Goal: Information Seeking & Learning: Learn about a topic

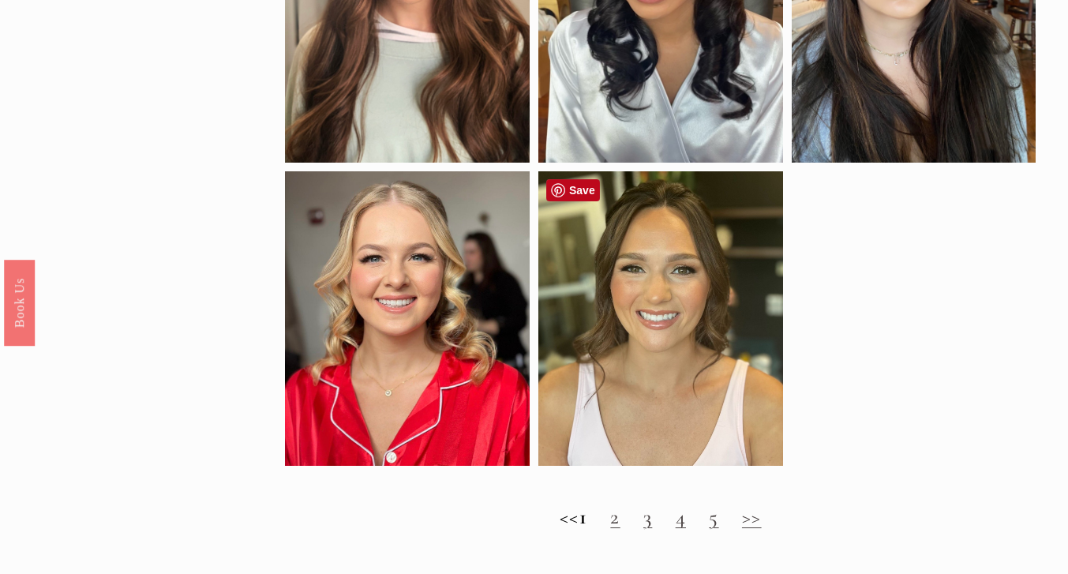
scroll to position [1311, 0]
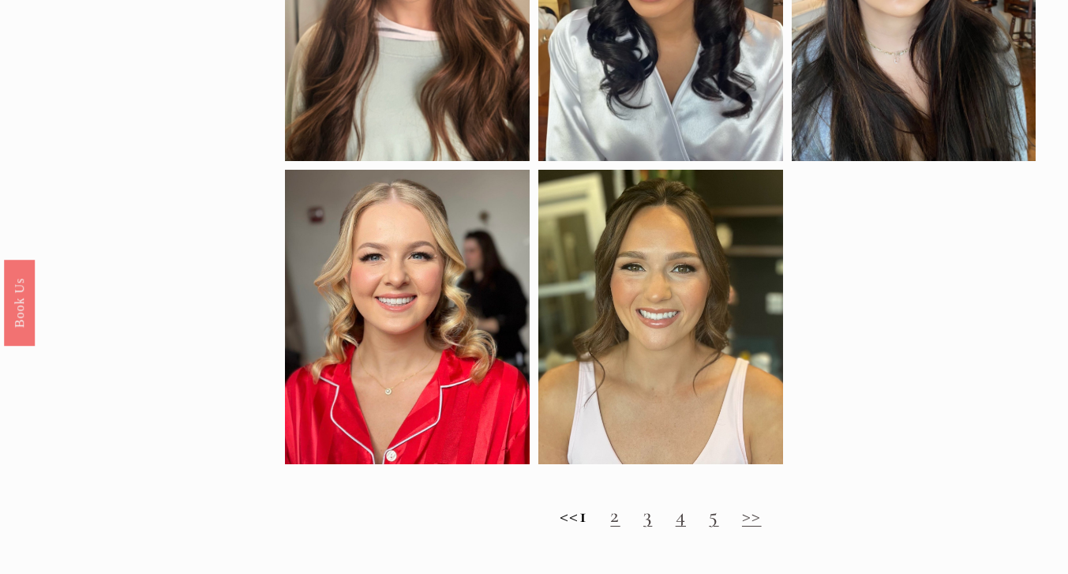
click at [620, 519] on link "2" at bounding box center [614, 515] width 9 height 26
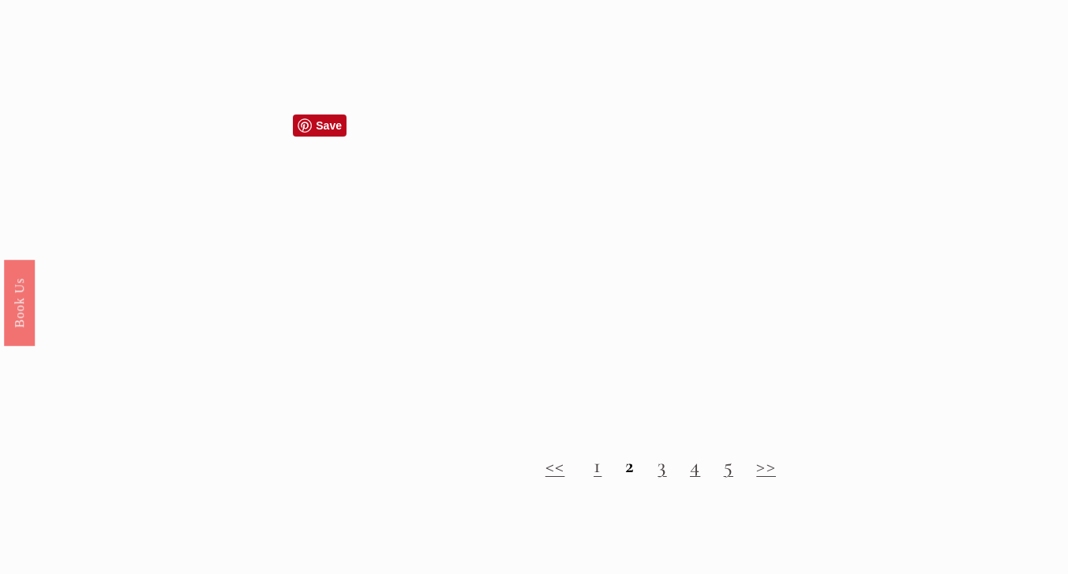
scroll to position [1254, 0]
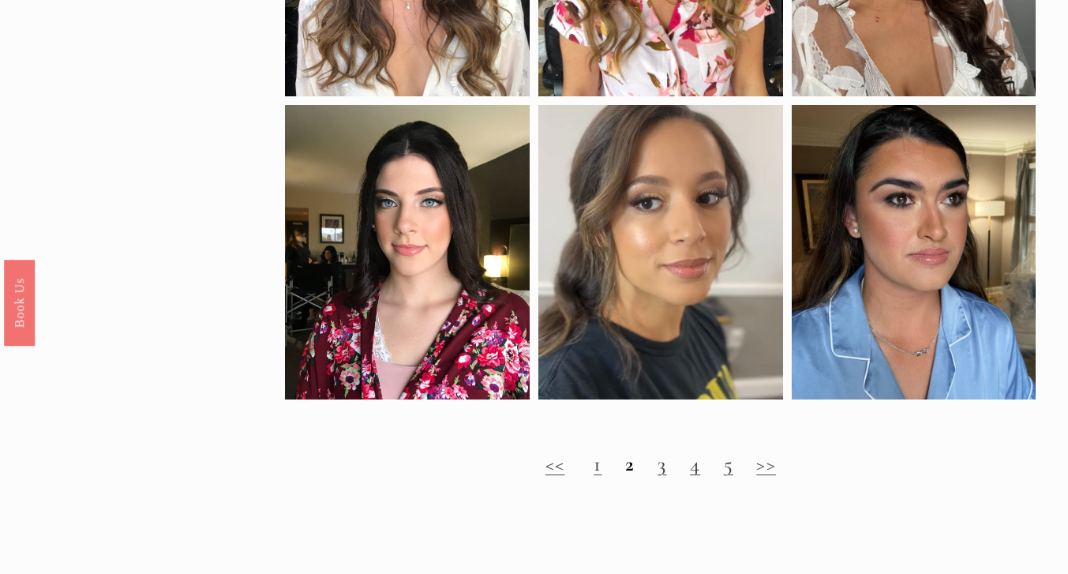
click at [658, 476] on div "<< 1 2 3 4 5 >>" at bounding box center [660, 464] width 751 height 52
click at [658, 471] on link "3" at bounding box center [662, 464] width 9 height 26
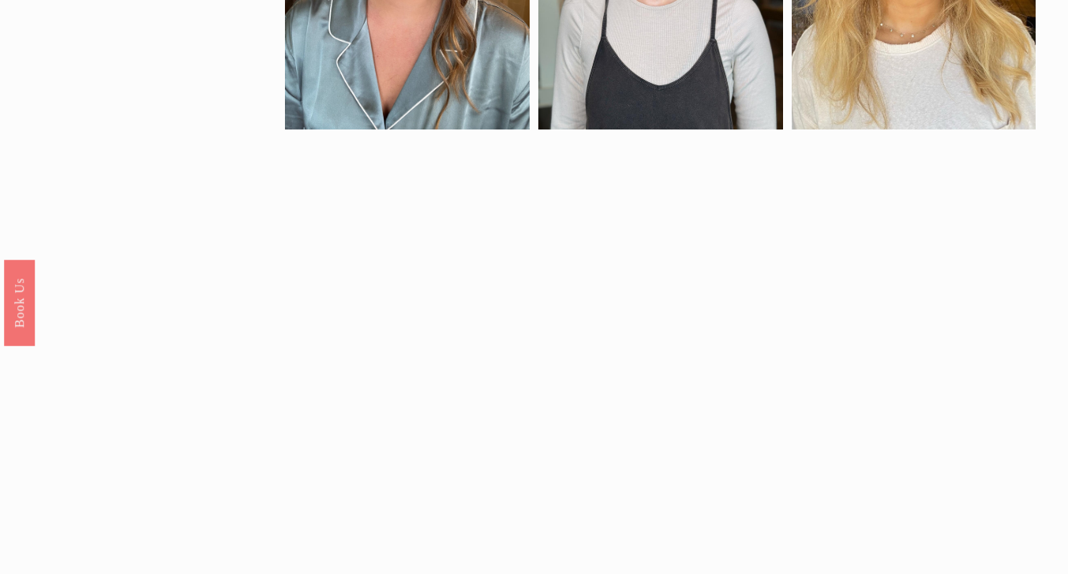
scroll to position [1039, 0]
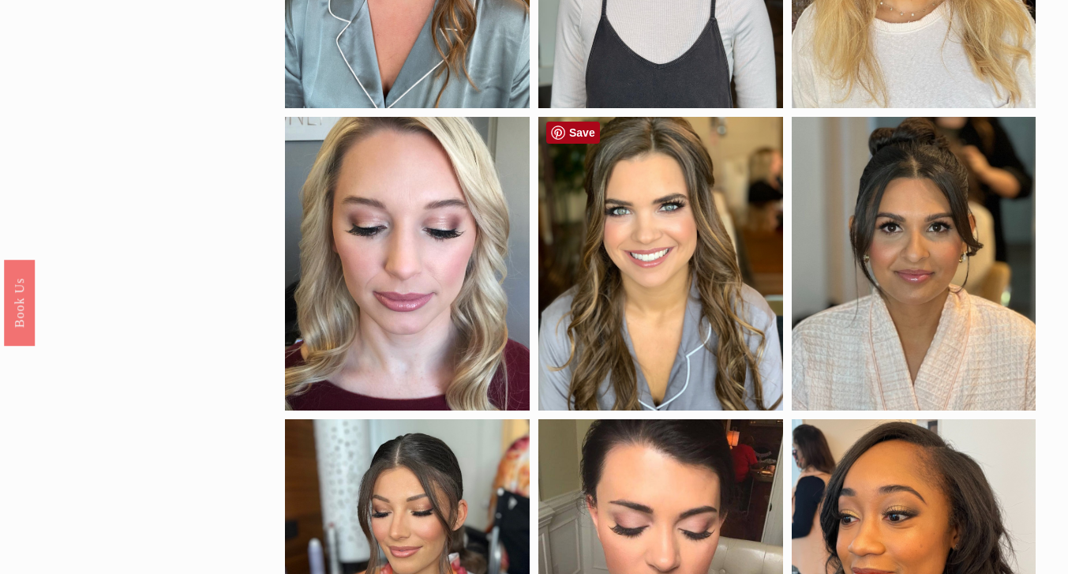
click at [558, 138] on link "Save" at bounding box center [573, 133] width 54 height 22
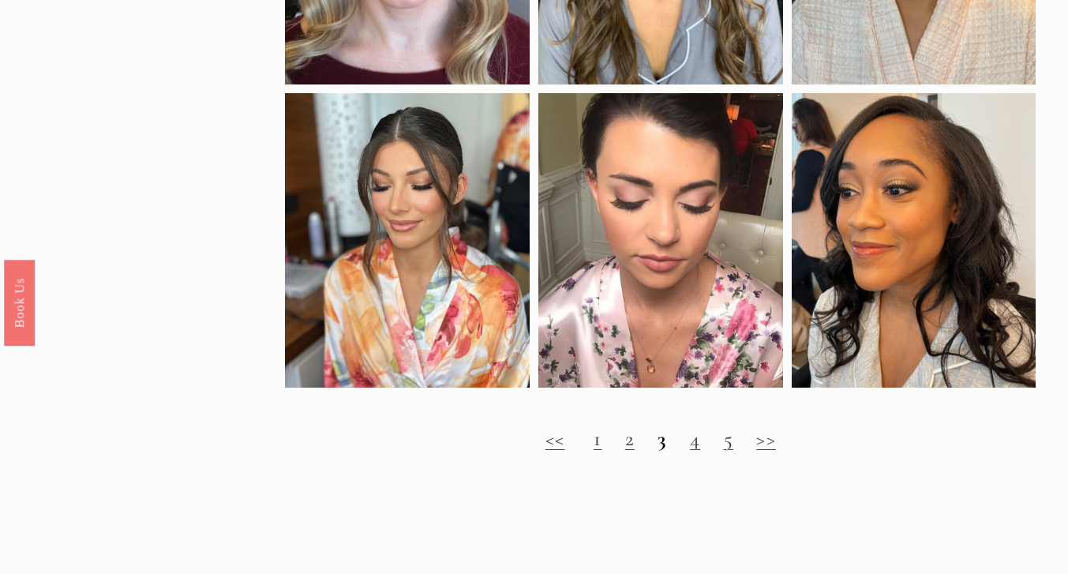
scroll to position [1396, 0]
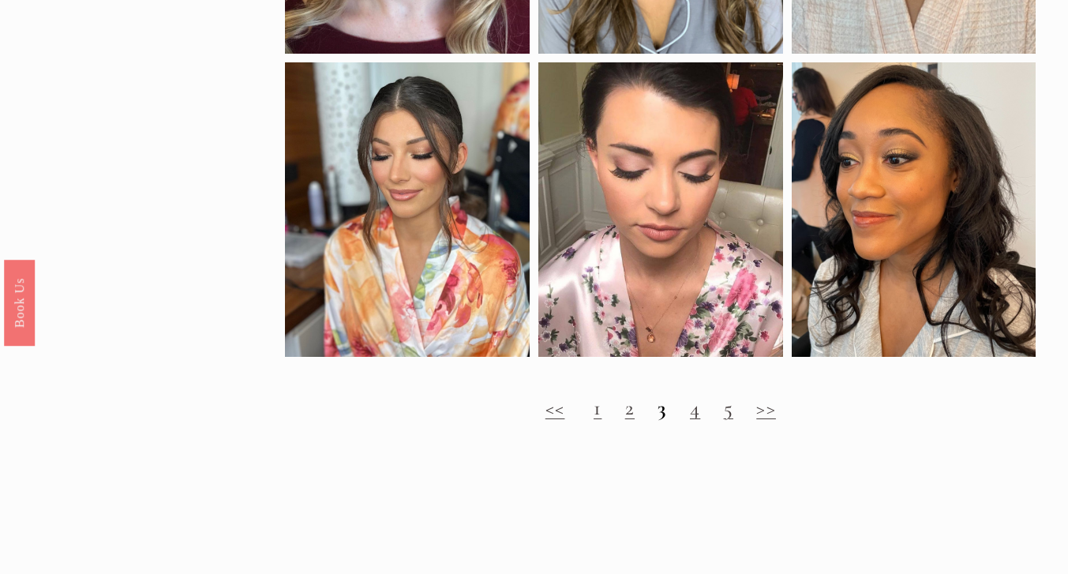
click at [701, 410] on h2 "<< 1 2 3 4 5 >>" at bounding box center [660, 408] width 751 height 24
click at [694, 410] on link "4" at bounding box center [695, 408] width 10 height 26
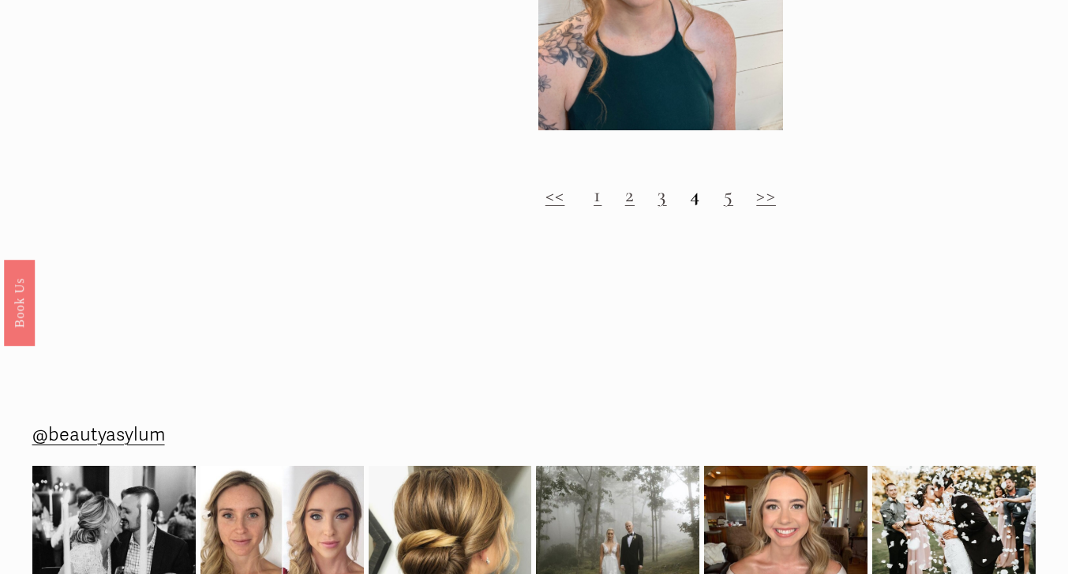
scroll to position [1654, 0]
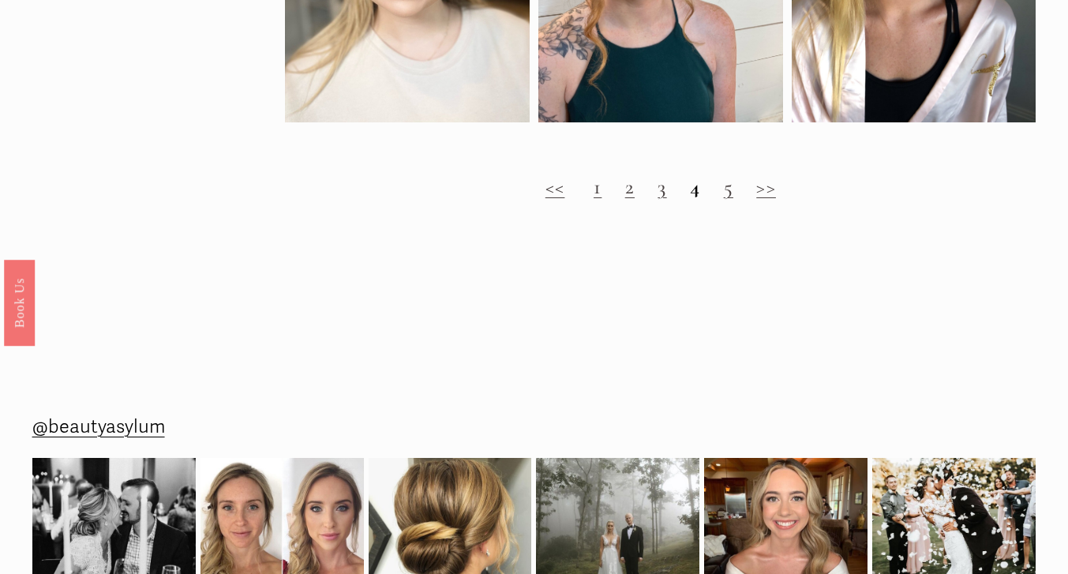
click at [729, 197] on link "5" at bounding box center [728, 187] width 9 height 26
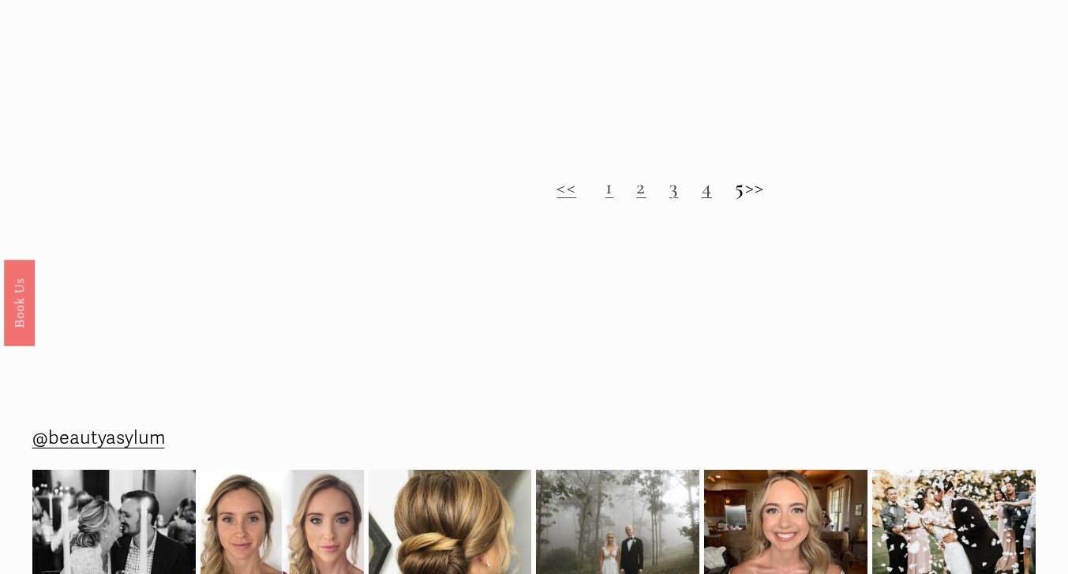
scroll to position [1594, 0]
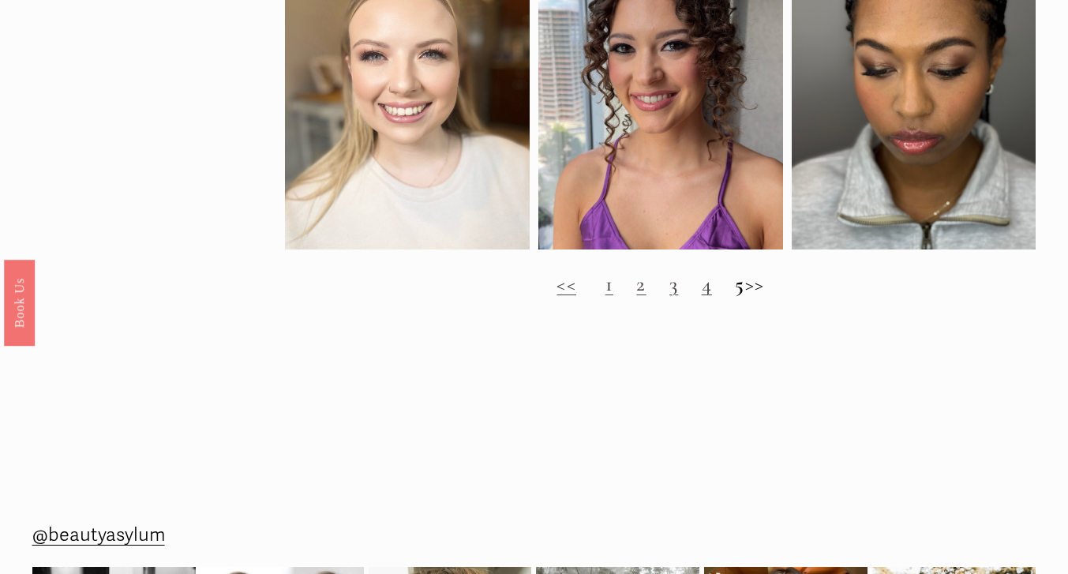
click at [763, 284] on h2 "<< 1 2 3 4 5 >>" at bounding box center [660, 284] width 751 height 24
